Goal: Find specific page/section: Find specific page/section

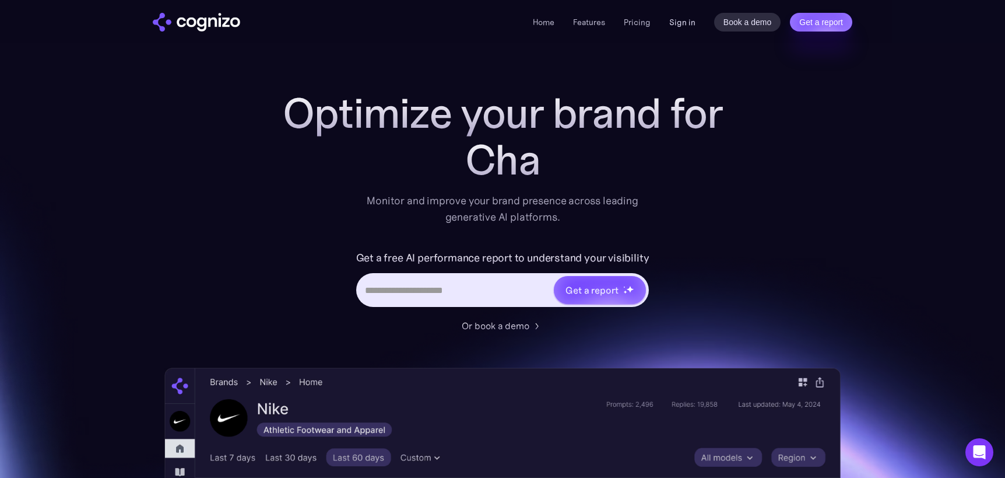
click at [686, 24] on link "Sign in" at bounding box center [682, 22] width 26 height 14
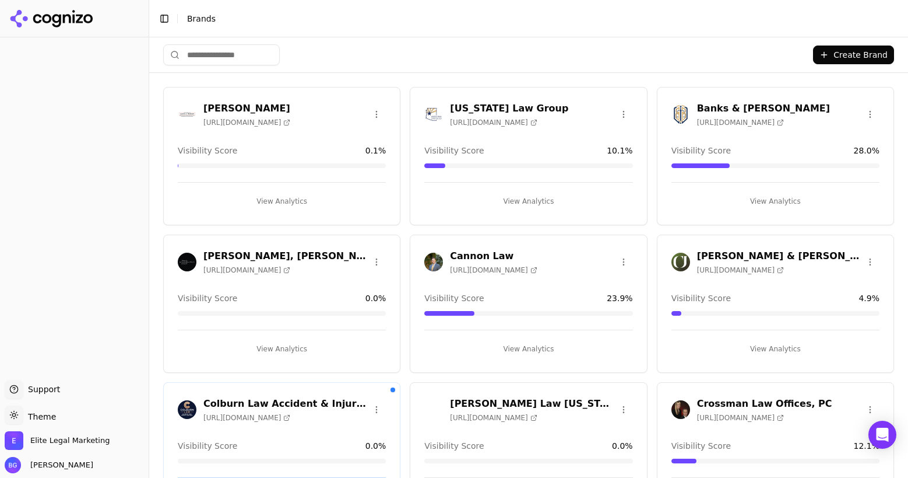
click at [721, 108] on h3 "Banks & Brower" at bounding box center [763, 108] width 133 height 14
